Goal: Navigation & Orientation: Find specific page/section

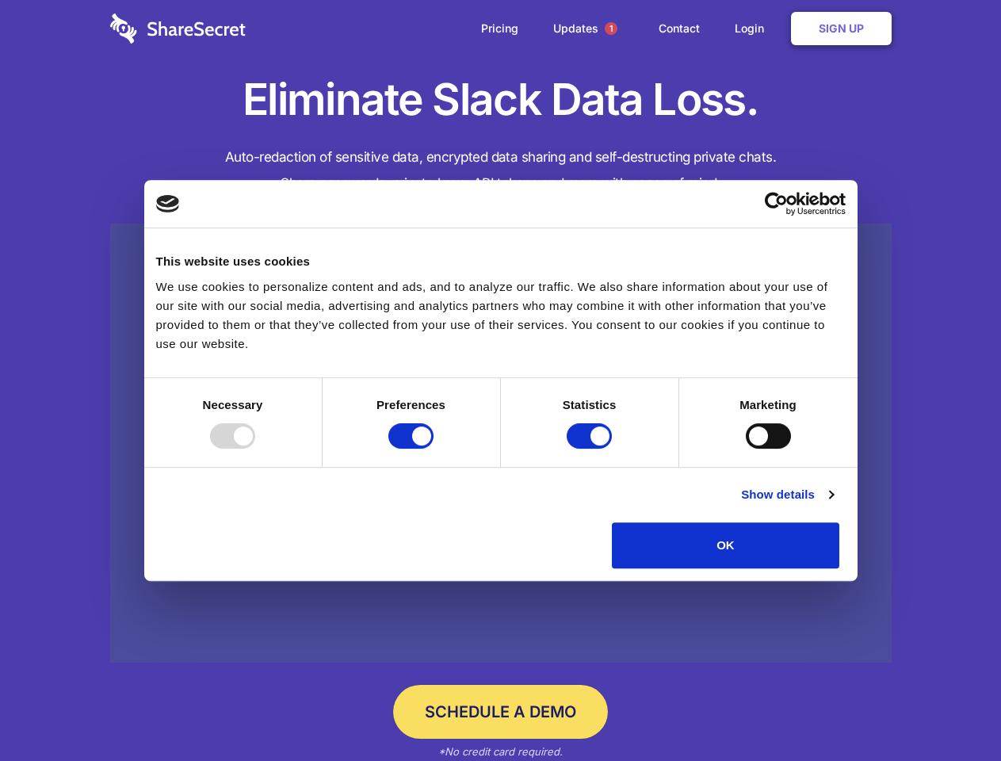
click at [255, 449] on div at bounding box center [232, 435] width 45 height 25
click at [434, 449] on input "Preferences" at bounding box center [410, 435] width 45 height 25
checkbox input "false"
click at [591, 449] on input "Statistics" at bounding box center [589, 435] width 45 height 25
checkbox input "false"
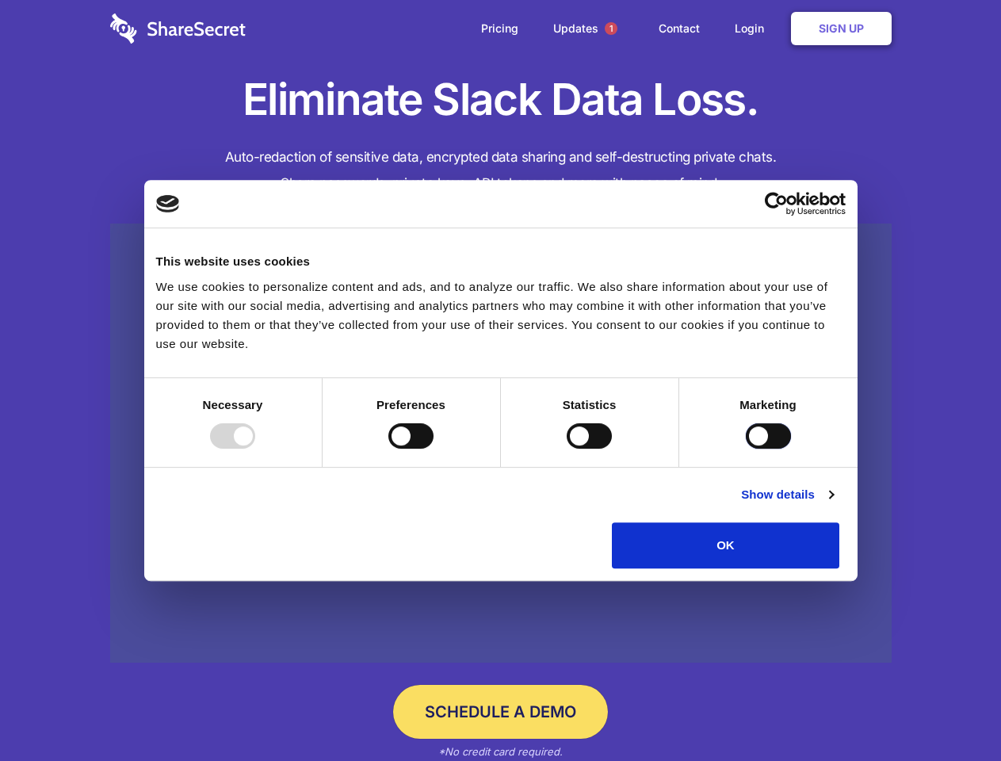
click at [746, 449] on input "Marketing" at bounding box center [768, 435] width 45 height 25
checkbox input "true"
click at [833, 504] on link "Show details" at bounding box center [787, 494] width 92 height 19
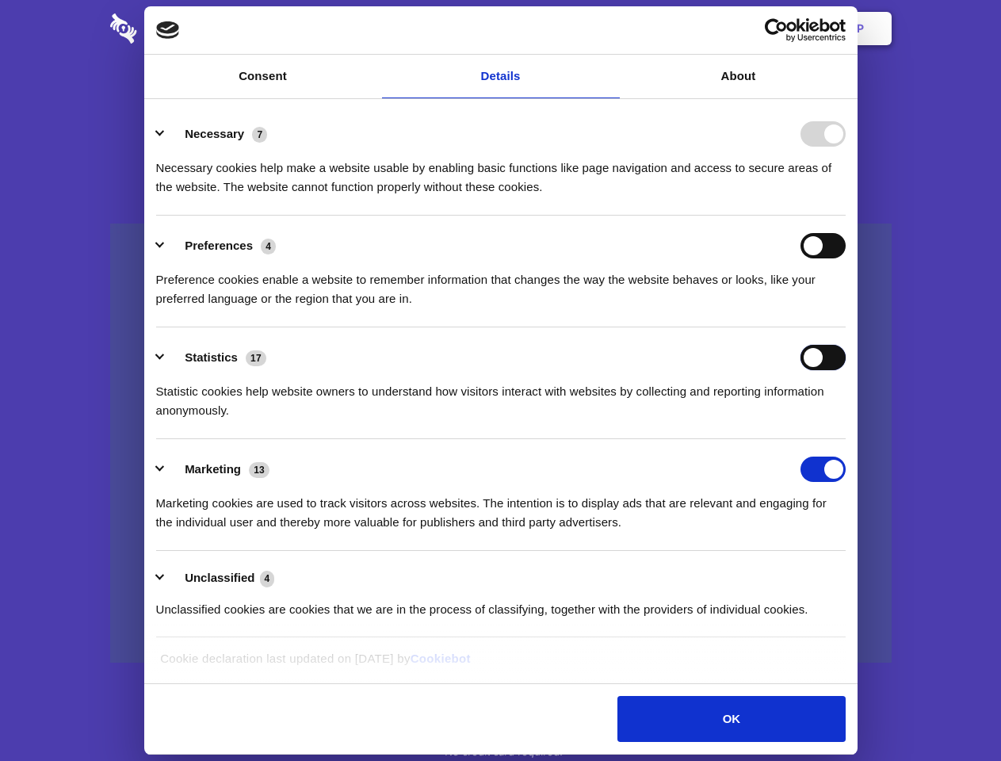
click at [853, 574] on ul "Necessary 7 Necessary cookies help make a website usable by enabling basic func…" at bounding box center [500, 371] width 705 height 534
click at [610, 29] on span "1" at bounding box center [611, 28] width 13 height 13
